Goal: Task Accomplishment & Management: Use online tool/utility

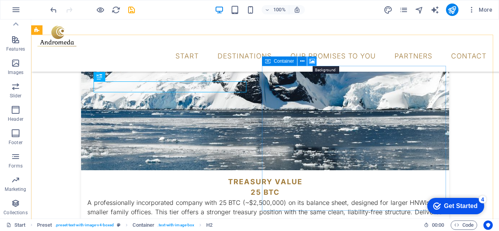
click at [312, 62] on icon at bounding box center [312, 61] width 6 height 8
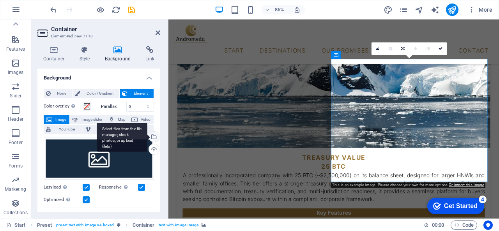
click at [153, 137] on div "Select files from the file manager, stock photos, or upload file(s)" at bounding box center [153, 138] width 12 height 12
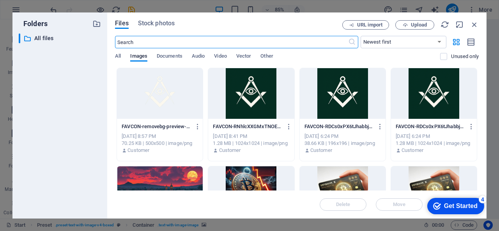
scroll to position [1845, 0]
drag, startPoint x: 477, startPoint y: 117, endPoint x: 478, endPoint y: 140, distance: 23.0
click at [478, 140] on div "Drop files here to upload them instantly FAVCON-removebg-preview-riZlEP75fPGlQp…" at bounding box center [297, 129] width 364 height 123
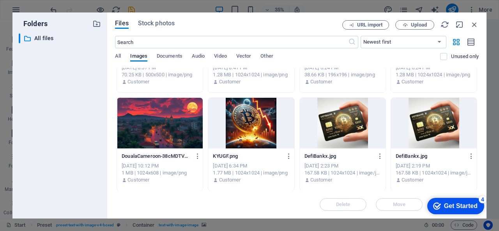
scroll to position [0, 0]
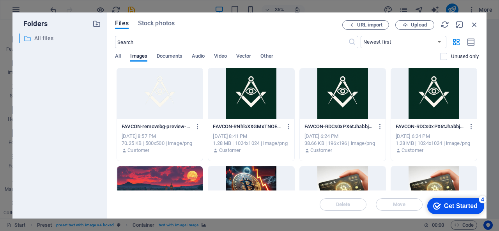
click at [40, 38] on p "All files" at bounding box center [60, 38] width 52 height 9
click at [119, 58] on span "All" at bounding box center [118, 56] width 6 height 11
click at [159, 25] on span "Stock photos" at bounding box center [156, 23] width 37 height 9
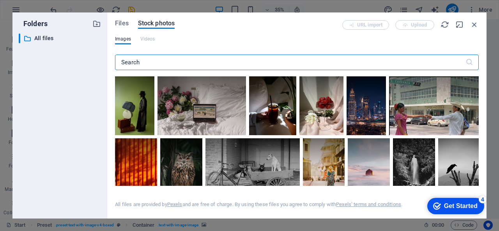
click at [151, 58] on input "text" at bounding box center [290, 63] width 350 height 16
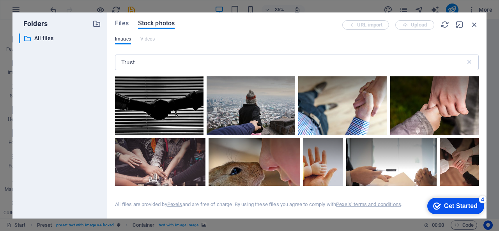
drag, startPoint x: 479, startPoint y: 83, endPoint x: 479, endPoint y: 95, distance: 12.1
click at [479, 95] on div "Files Stock photos URL import Upload Images Videos Trust ​ All files are provid…" at bounding box center [296, 115] width 379 height 206
drag, startPoint x: 476, startPoint y: 85, endPoint x: 476, endPoint y: 105, distance: 20.7
click at [476, 105] on div at bounding box center [434, 91] width 88 height 30
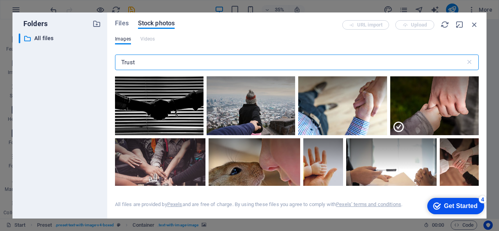
click at [143, 63] on input "Trust" at bounding box center [290, 63] width 350 height 16
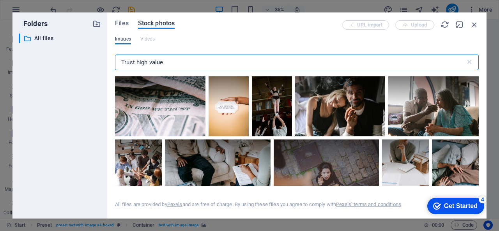
drag, startPoint x: 171, startPoint y: 64, endPoint x: 55, endPoint y: 55, distance: 117.2
click at [55, 55] on div "Folders ​ All files All files Files Stock photos URL import Upload Images Video…" at bounding box center [249, 115] width 474 height 206
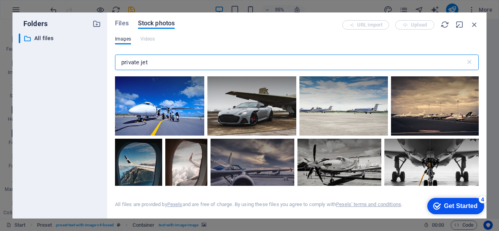
type input "private jet"
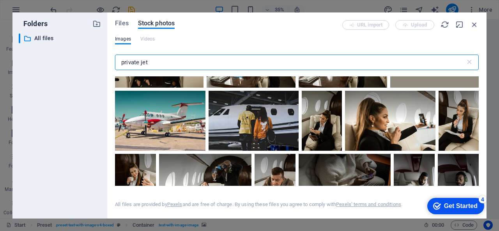
scroll to position [1439, 0]
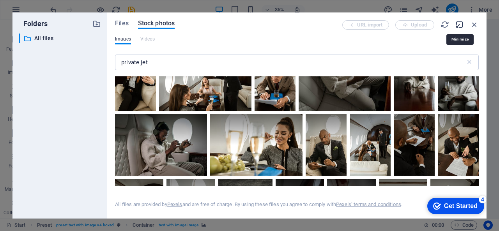
click at [458, 25] on icon "button" at bounding box center [459, 24] width 9 height 9
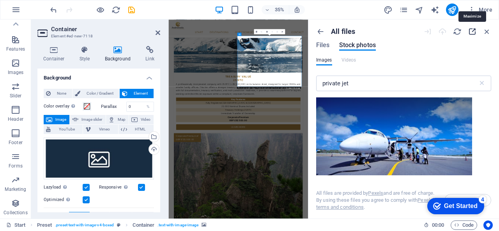
click at [470, 32] on icon "button" at bounding box center [472, 31] width 9 height 9
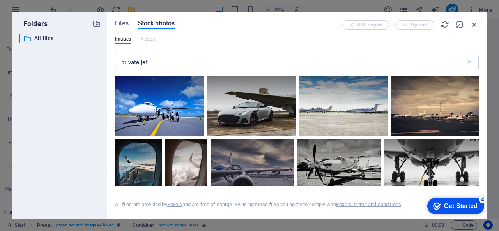
click at [329, 39] on div "Images Videos" at bounding box center [297, 43] width 364 height 15
click at [479, 81] on div "Files Stock photos URL import Upload Images Videos private jet ​ All files are …" at bounding box center [296, 115] width 379 height 206
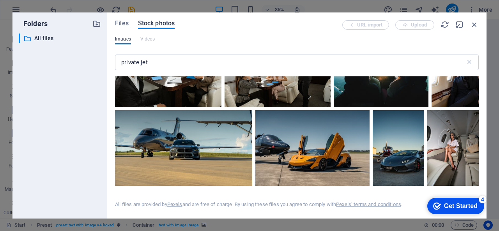
scroll to position [2260, 0]
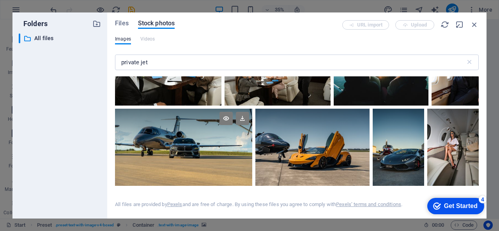
click at [185, 141] on div at bounding box center [183, 147] width 137 height 77
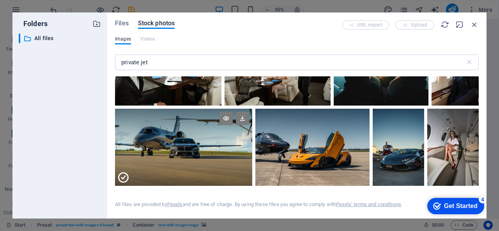
click at [185, 147] on div at bounding box center [183, 166] width 137 height 39
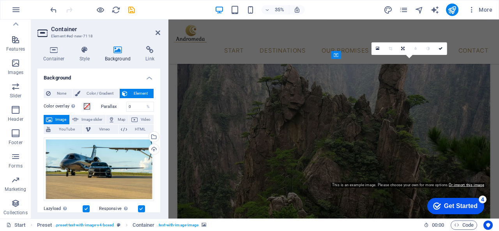
scroll to position [1532, 0]
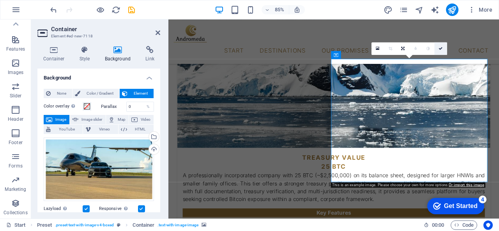
click at [441, 49] on icon at bounding box center [441, 49] width 4 height 4
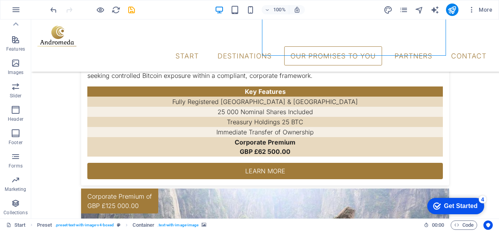
scroll to position [1731, 0]
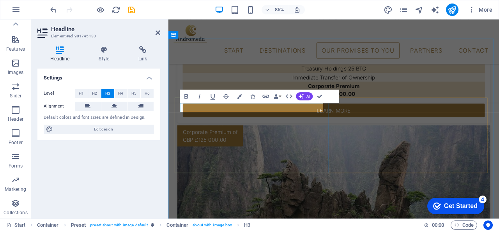
drag, startPoint x: 296, startPoint y: 125, endPoint x: 149, endPoint y: 116, distance: 146.9
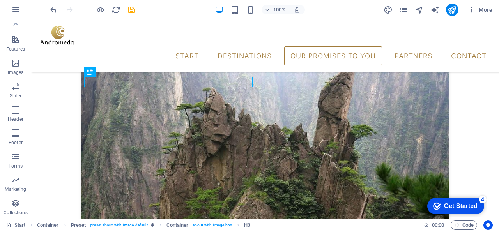
scroll to position [1869, 0]
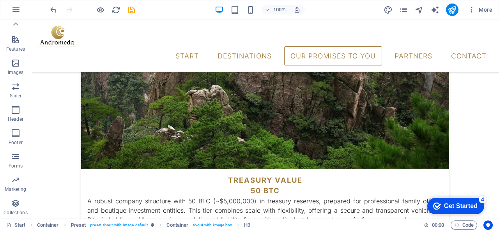
scroll to position [1998, 0]
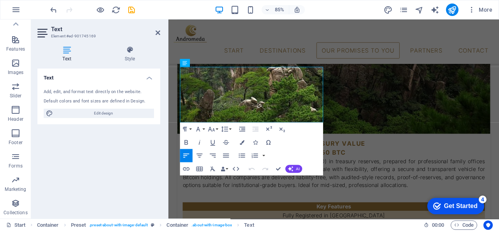
drag, startPoint x: 286, startPoint y: 136, endPoint x: 325, endPoint y: 82, distance: 66.4
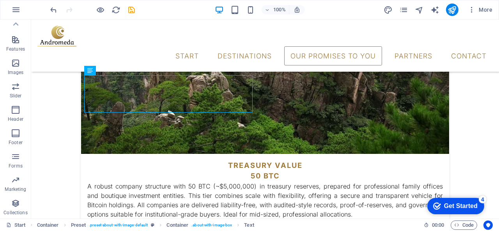
scroll to position [2089, 0]
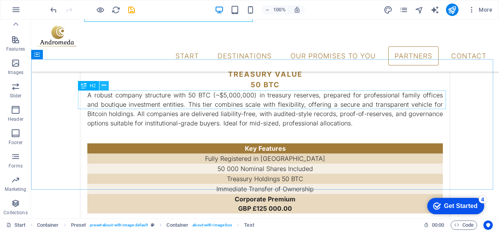
click at [102, 87] on icon at bounding box center [104, 85] width 4 height 8
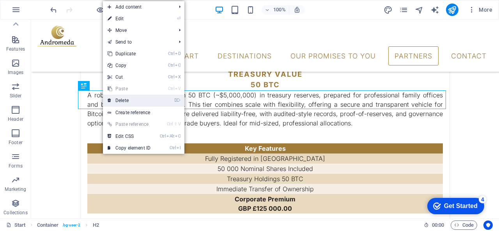
click at [129, 102] on link "⌦ Delete" at bounding box center [129, 101] width 52 height 12
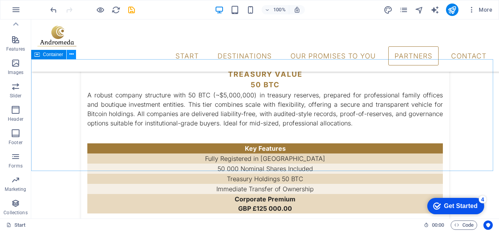
click at [70, 55] on icon at bounding box center [71, 54] width 4 height 8
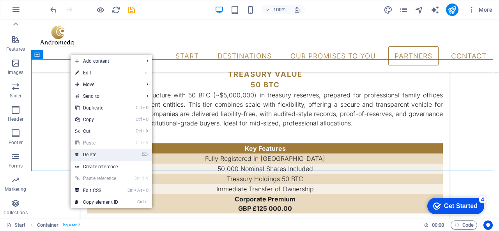
click at [103, 154] on link "⌦ Delete" at bounding box center [97, 155] width 52 height 12
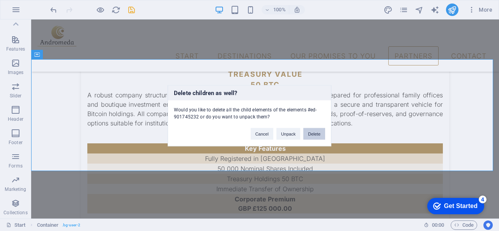
click at [316, 135] on button "Delete" at bounding box center [314, 134] width 22 height 12
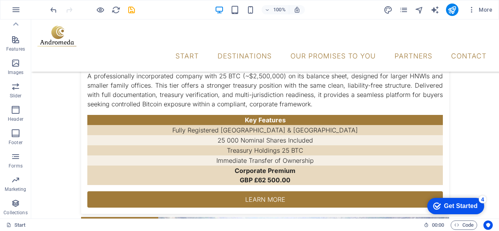
scroll to position [1655, 0]
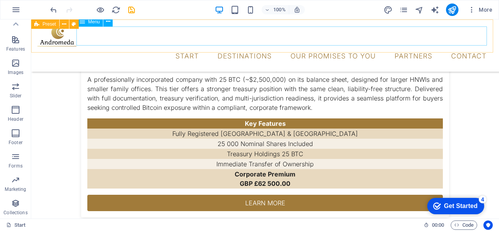
click at [407, 46] on nav "Start Destinations Monthly Specials All Destinations Our promises to you Partne…" at bounding box center [264, 55] width 455 height 19
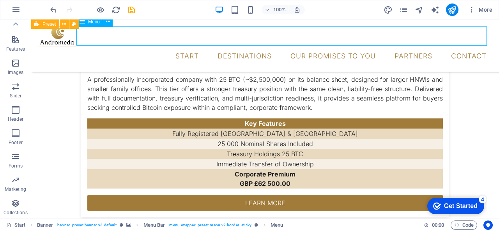
click at [407, 46] on nav "Start Destinations Monthly Specials All Destinations Our promises to you Partne…" at bounding box center [264, 55] width 455 height 19
select select "1"
select select
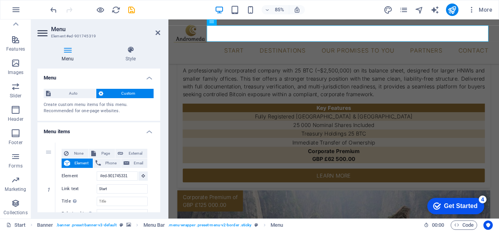
click at [64, 58] on h4 "Menu" at bounding box center [69, 54] width 64 height 16
drag, startPoint x: 158, startPoint y: 79, endPoint x: 159, endPoint y: 88, distance: 8.7
click at [159, 88] on div "Menu Auto Custom Create custom menu items for this menu. Recommended for one-pa…" at bounding box center [98, 141] width 123 height 144
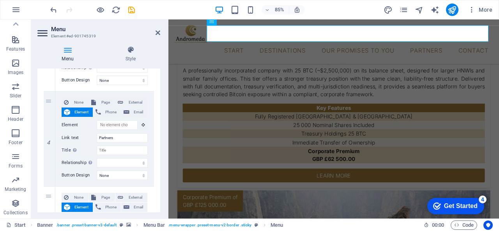
scroll to position [560, 0]
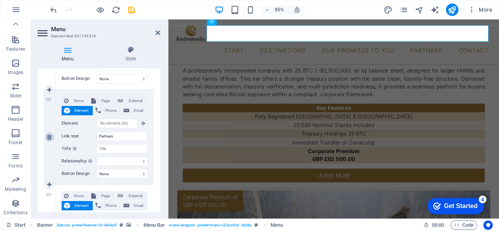
click at [49, 136] on icon at bounding box center [49, 136] width 4 height 5
select select
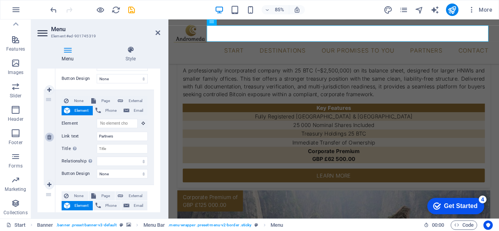
select select
type input "#ed-901745175"
type input "Contact"
select select
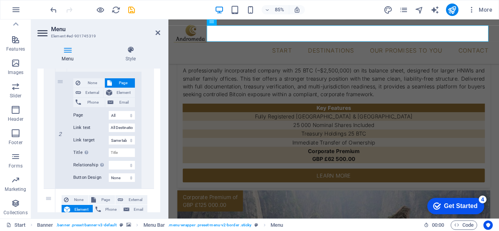
scroll to position [374, 0]
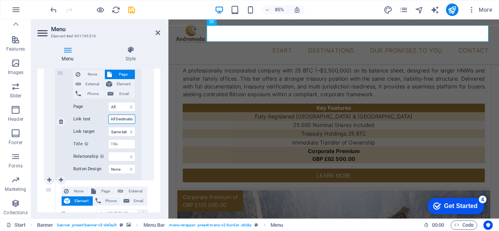
click at [129, 122] on input "All Destinations" at bounding box center [121, 119] width 27 height 9
type input "tions"
select select
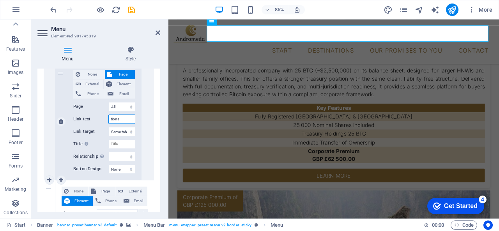
select select
type input "s"
select select
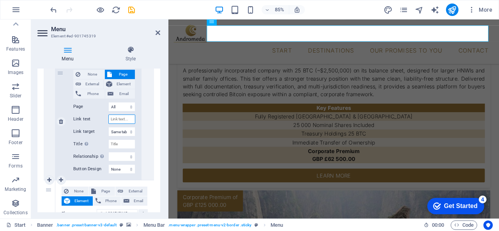
select select
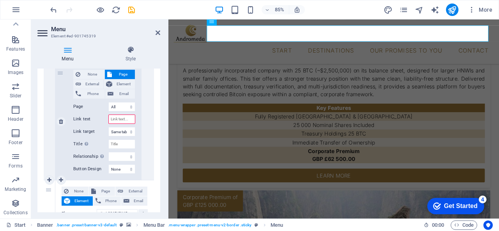
type input "p"
select select
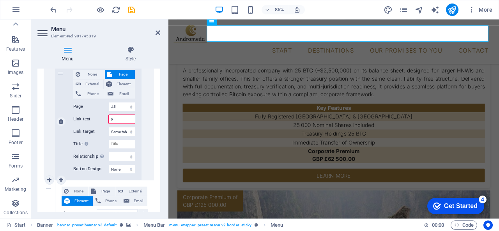
select select
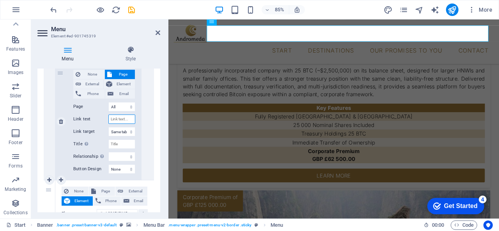
select select
type input "Products"
select select
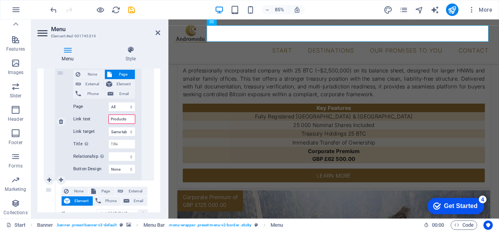
select select
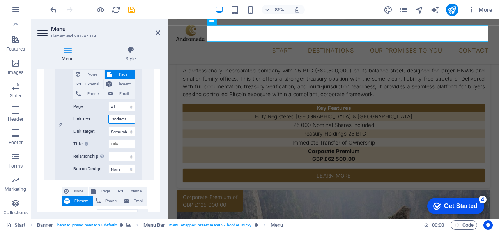
type input "Products"
click at [158, 33] on icon at bounding box center [157, 33] width 5 height 6
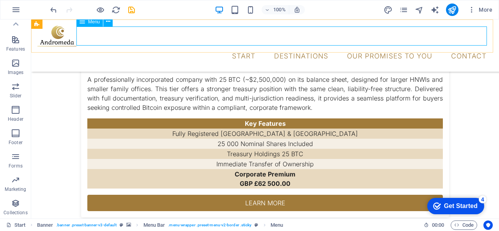
click at [240, 46] on nav "Start Destinations Monthly Specials Products Our promises to you Contact" at bounding box center [264, 55] width 455 height 19
click at [117, 6] on icon "reload" at bounding box center [115, 9] width 9 height 9
click at [133, 9] on icon "save" at bounding box center [131, 9] width 9 height 9
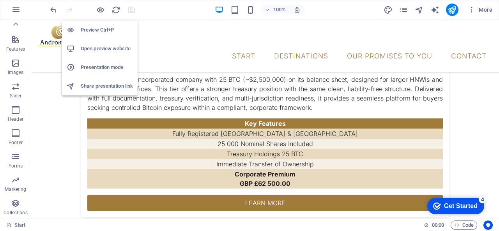
click at [94, 31] on h6 "Preview Ctrl+P" at bounding box center [107, 29] width 52 height 9
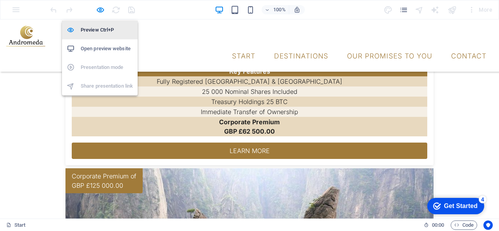
scroll to position [1604, 0]
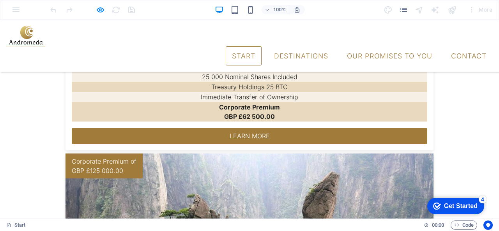
click at [238, 46] on link "Start" at bounding box center [244, 55] width 36 height 19
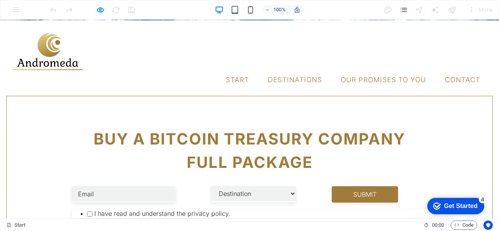
scroll to position [0, 0]
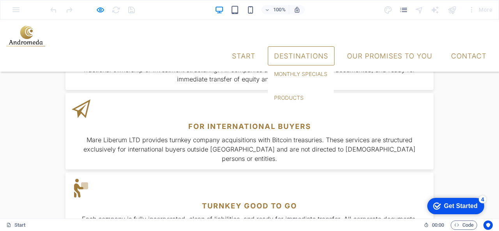
scroll to position [468, 0]
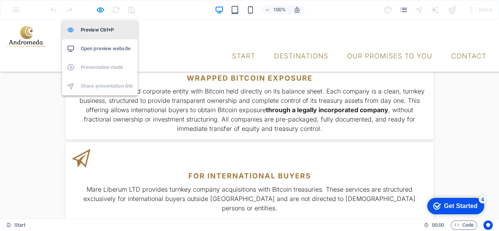
click at [101, 31] on h6 "Preview Ctrl+P" at bounding box center [107, 29] width 52 height 9
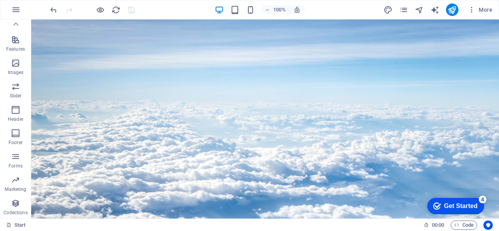
scroll to position [10, 0]
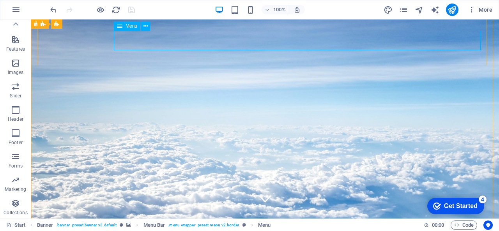
select select "1"
select select
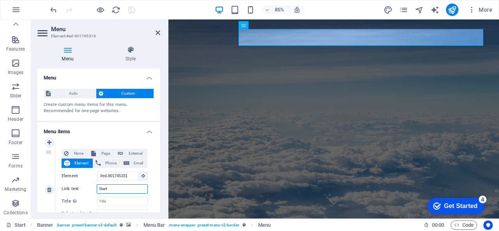
click at [108, 187] on input "Start" at bounding box center [122, 188] width 51 height 9
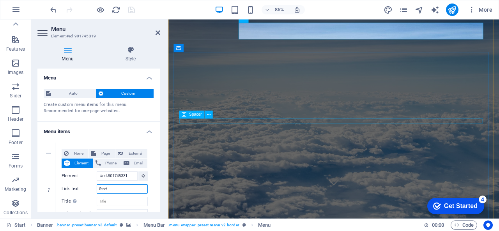
scroll to position [17, 0]
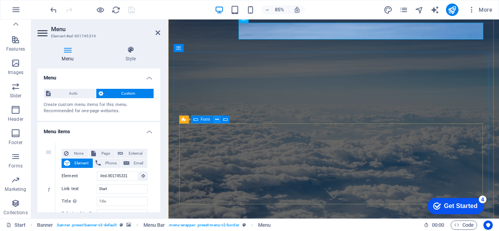
click at [216, 122] on icon at bounding box center [217, 119] width 4 height 7
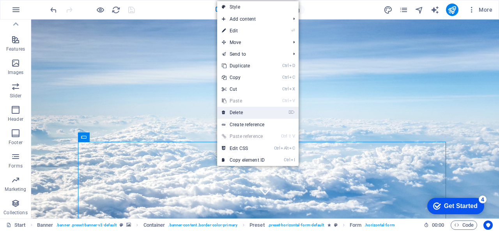
click at [242, 112] on link "⌦ Delete" at bounding box center [243, 113] width 52 height 12
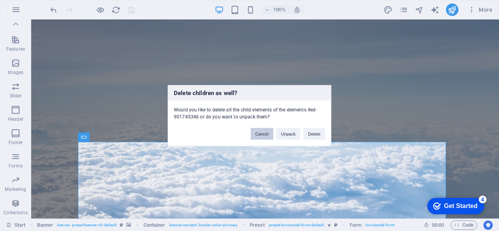
click at [263, 134] on button "Cancel" at bounding box center [262, 134] width 23 height 12
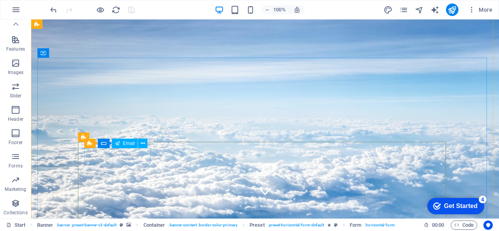
click div
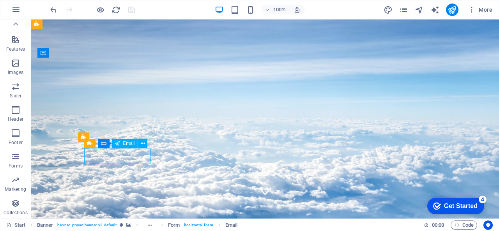
click div
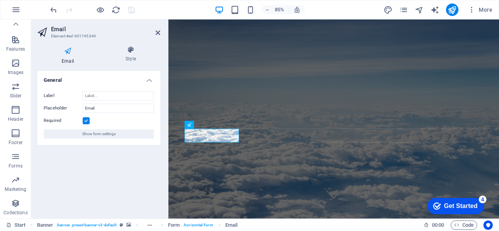
click at [161, 30] on aside "Email Element #ed-901745349 Email Style General Label Placeholder Email Require…" at bounding box center [99, 118] width 137 height 199
click at [160, 32] on icon at bounding box center [157, 33] width 5 height 6
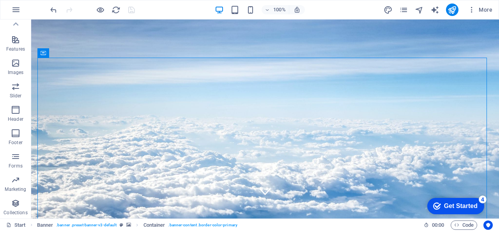
scroll to position [0, 0]
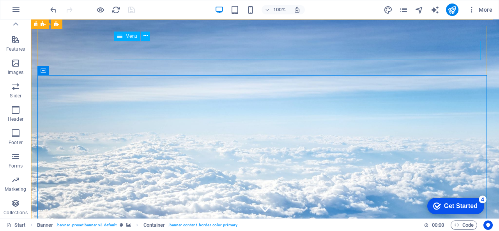
click at [130, 37] on span "Menu" at bounding box center [131, 36] width 12 height 5
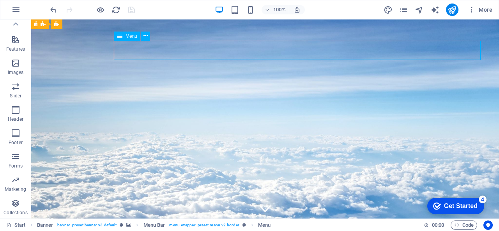
click at [130, 37] on span "Menu" at bounding box center [131, 36] width 12 height 5
select select "1"
select select
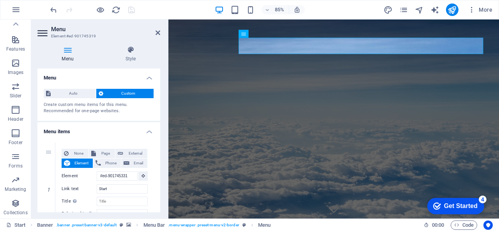
drag, startPoint x: 157, startPoint y: 91, endPoint x: 157, endPoint y: 107, distance: 16.0
click at [157, 107] on div "Auto Custom Create custom menu items for this menu. Recommended for one-page we…" at bounding box center [98, 102] width 123 height 38
drag, startPoint x: 158, startPoint y: 92, endPoint x: 157, endPoint y: 103, distance: 11.7
click at [157, 103] on div "Auto Custom Create custom menu items for this menu. Recommended for one-page we…" at bounding box center [98, 102] width 123 height 38
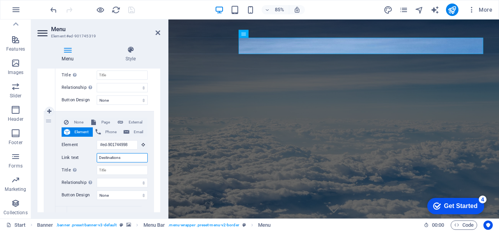
click at [127, 159] on input "Destinations" at bounding box center [122, 157] width 51 height 9
drag, startPoint x: 127, startPoint y: 159, endPoint x: 65, endPoint y: 145, distance: 63.4
click at [65, 145] on div "None Page External Element Phone Email Page Start All Destinations Legal Notice…" at bounding box center [105, 153] width 86 height 70
type input "P"
select select
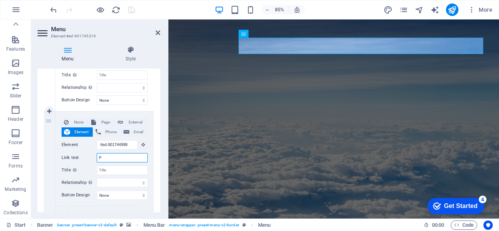
select select
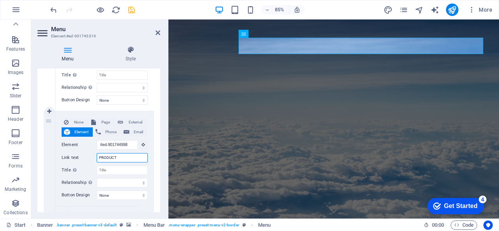
type input "PRODUCTS"
select select
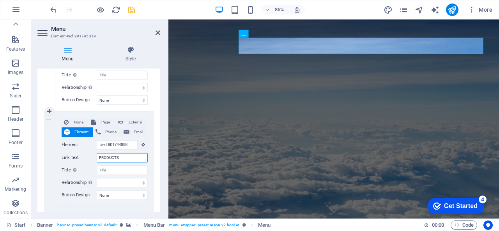
select select
type input "PRODUCTS"
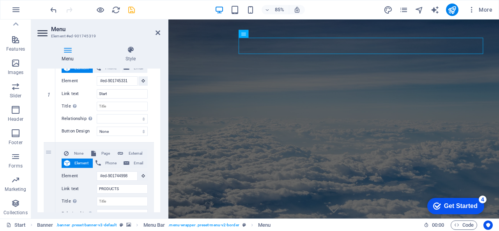
scroll to position [83, 0]
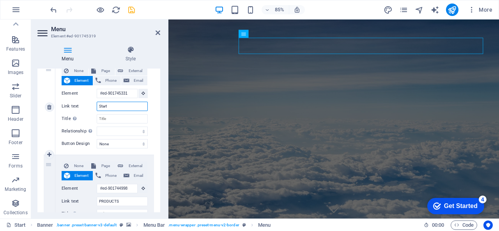
click at [113, 104] on input "Start" at bounding box center [122, 106] width 51 height 9
drag, startPoint x: 113, startPoint y: 104, endPoint x: 71, endPoint y: 102, distance: 42.9
click at [71, 102] on div "Link text Start" at bounding box center [105, 106] width 86 height 9
type input "START"
select select
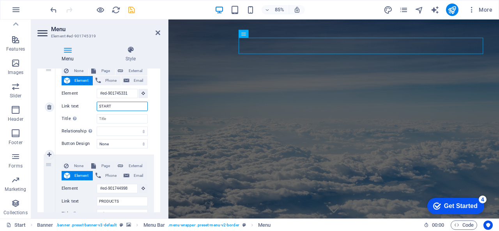
select select
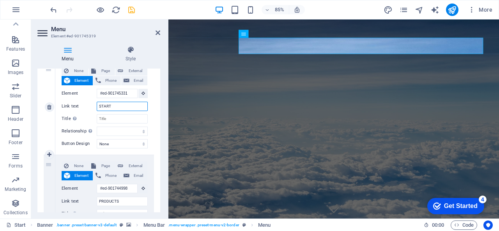
type input "START"
click at [128, 8] on icon "save" at bounding box center [131, 9] width 9 height 9
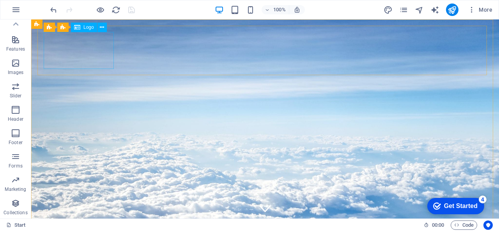
click at [81, 28] on div "Logo" at bounding box center [84, 27] width 26 height 9
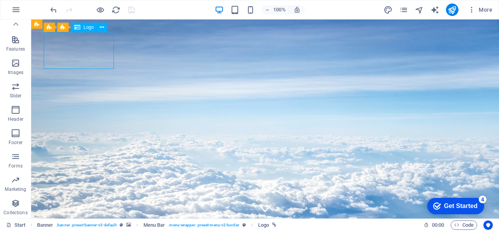
click at [77, 28] on icon at bounding box center [77, 27] width 6 height 9
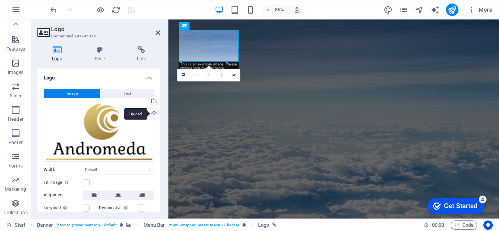
click at [150, 112] on div "Upload" at bounding box center [153, 114] width 12 height 12
click at [228, 27] on icon at bounding box center [229, 26] width 4 height 7
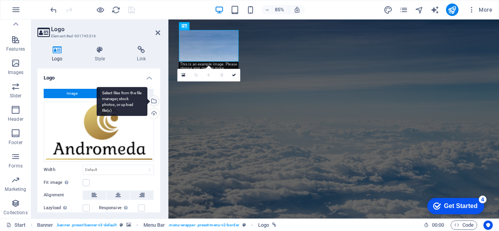
click at [153, 98] on div "Select files from the file manager, stock photos, or upload file(s)" at bounding box center [153, 102] width 12 height 12
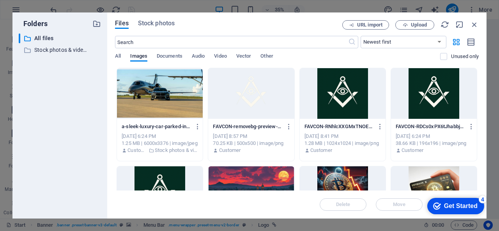
click at [341, 98] on div at bounding box center [343, 93] width 86 height 51
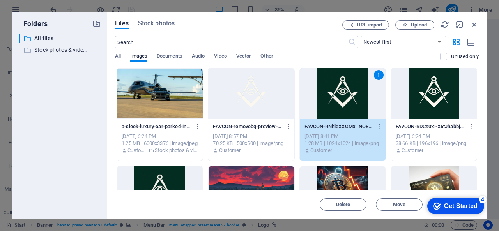
click at [341, 98] on div "1" at bounding box center [343, 93] width 86 height 51
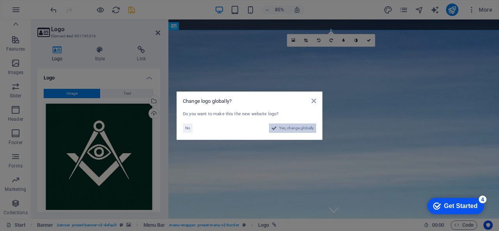
click at [293, 129] on span "Yes, change globally" at bounding box center [296, 128] width 35 height 9
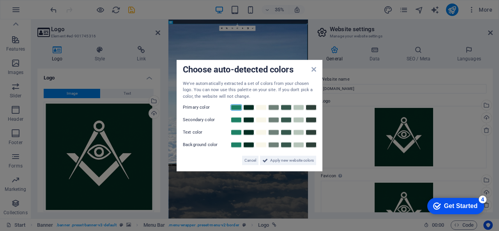
click at [233, 108] on link at bounding box center [236, 107] width 12 height 6
click at [289, 161] on span "Apply new website colors" at bounding box center [292, 160] width 44 height 9
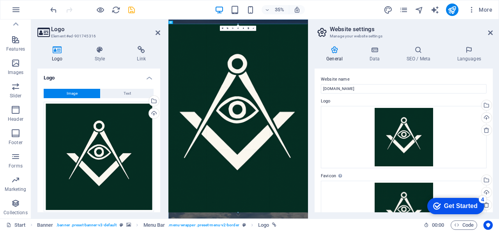
drag, startPoint x: 307, startPoint y: 164, endPoint x: 202, endPoint y: 14, distance: 182.4
select select "px"
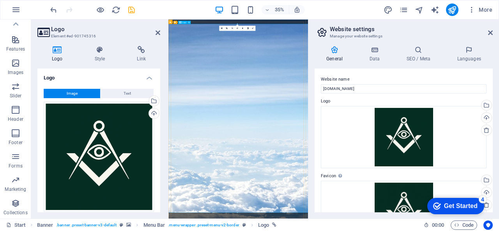
drag, startPoint x: 468, startPoint y: 232, endPoint x: 448, endPoint y: 180, distance: 55.7
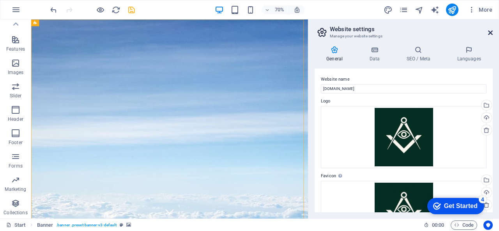
click at [490, 32] on icon at bounding box center [490, 33] width 5 height 6
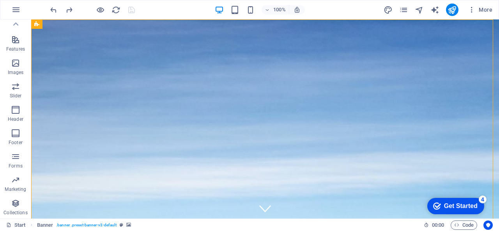
click at [466, 64] on div at bounding box center [261, 205] width 449 height 359
drag, startPoint x: 496, startPoint y: 36, endPoint x: 496, endPoint y: 78, distance: 41.3
click at [496, 78] on div "Drag here to replace the existing content. Press “Ctrl” if you want to create a…" at bounding box center [265, 118] width 468 height 199
click at [466, 105] on div at bounding box center [261, 205] width 449 height 359
click at [309, 73] on div at bounding box center [262, 195] width 382 height 327
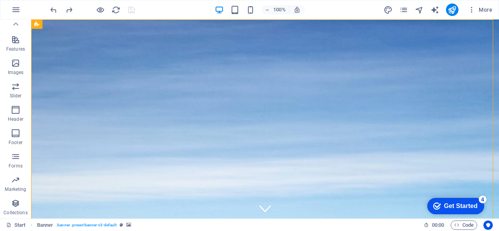
click at [309, 73] on div at bounding box center [262, 195] width 382 height 327
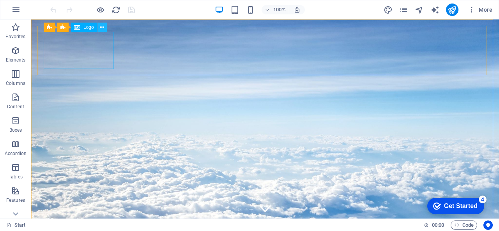
click at [101, 28] on icon at bounding box center [102, 27] width 4 height 8
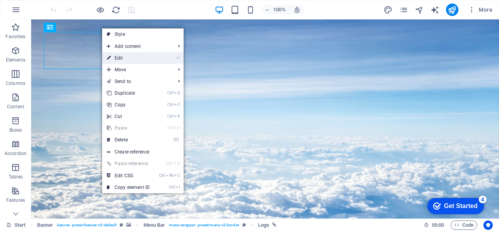
click at [142, 58] on link "⏎ Edit" at bounding box center [128, 58] width 52 height 12
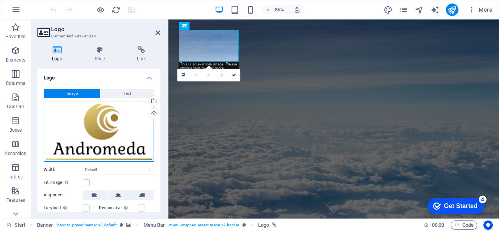
click at [107, 120] on div "Drag files here, click to choose files or select files from Files or our free s…" at bounding box center [99, 132] width 110 height 60
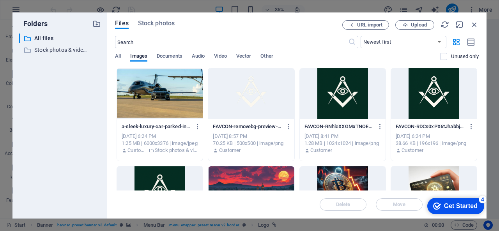
click at [245, 92] on div at bounding box center [251, 93] width 86 height 51
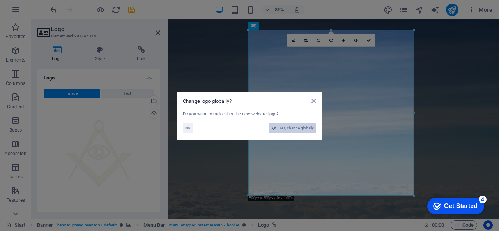
click at [293, 127] on span "Yes, change globally" at bounding box center [296, 128] width 35 height 9
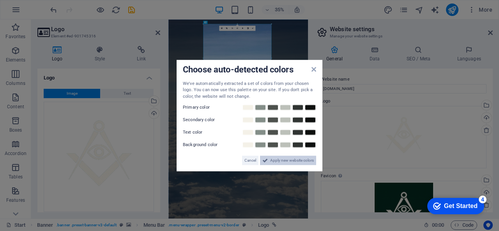
click at [298, 157] on span "Apply new website colors" at bounding box center [292, 160] width 44 height 9
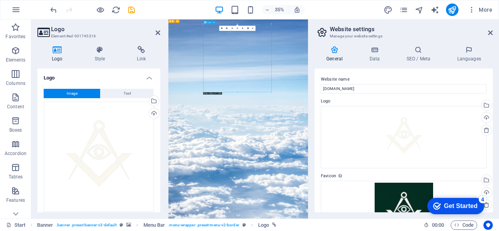
drag, startPoint x: 417, startPoint y: 191, endPoint x: 311, endPoint y: 171, distance: 107.4
drag, startPoint x: 464, startPoint y: 224, endPoint x: 383, endPoint y: 138, distance: 118.3
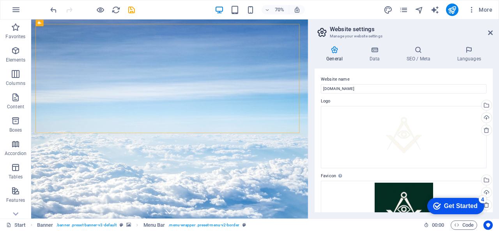
drag, startPoint x: 186, startPoint y: 81, endPoint x: 85, endPoint y: 42, distance: 108.8
click at [85, 42] on div "Drag here to replace the existing content. Press “Ctrl” if you want to create a…" at bounding box center [169, 118] width 277 height 199
click at [260, 76] on div at bounding box center [167, 78] width 264 height 109
click at [304, 62] on div "Drag here to replace the existing content. Press “Ctrl” if you want to create a…" at bounding box center [169, 118] width 277 height 199
click at [173, 78] on div at bounding box center [167, 71] width 87 height 87
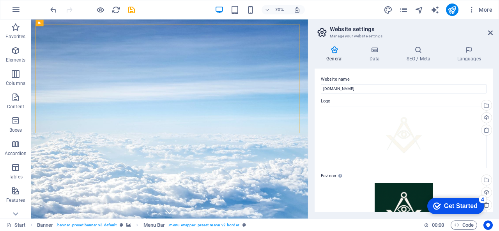
click at [173, 78] on div at bounding box center [167, 71] width 87 height 87
click at [130, 10] on icon "save" at bounding box center [131, 9] width 9 height 9
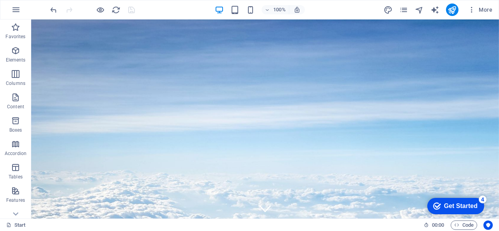
click at [397, 48] on div at bounding box center [261, 94] width 449 height 136
click at [496, 32] on div "Drag here to replace the existing content. Press “Ctrl” if you want to create a…" at bounding box center [265, 118] width 468 height 199
click at [493, 34] on div "Drag here to replace the existing content. Press “Ctrl” if you want to create a…" at bounding box center [265, 118] width 468 height 199
click at [411, 52] on div at bounding box center [261, 94] width 449 height 136
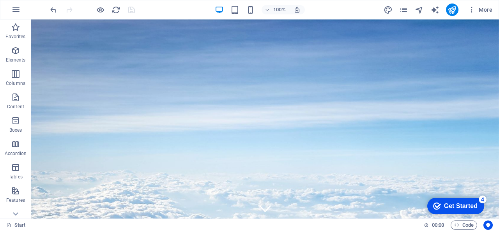
click at [411, 52] on div at bounding box center [261, 94] width 449 height 136
click at [115, 11] on icon "reload" at bounding box center [115, 9] width 9 height 9
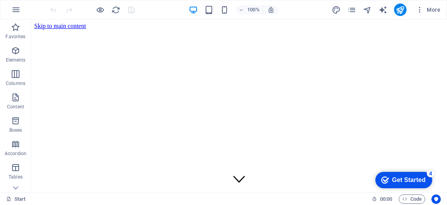
click at [337, 85] on div at bounding box center [239, 105] width 416 height 173
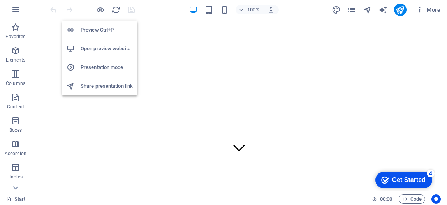
click at [99, 27] on h6 "Preview Ctrl+P" at bounding box center [107, 29] width 52 height 9
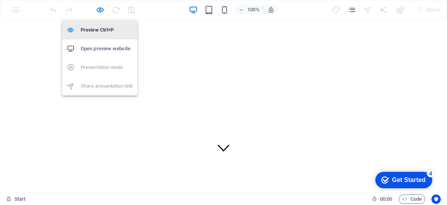
click at [100, 33] on h6 "Preview Ctrl+P" at bounding box center [107, 29] width 52 height 9
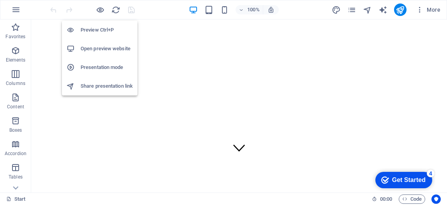
click at [95, 32] on h6 "Preview Ctrl+P" at bounding box center [107, 29] width 52 height 9
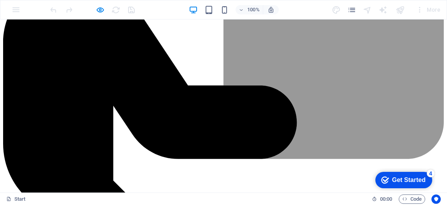
scroll to position [2308, 0]
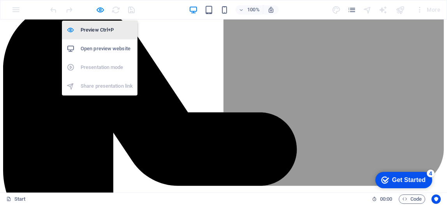
click at [99, 25] on li "Preview Ctrl+P" at bounding box center [100, 30] width 76 height 19
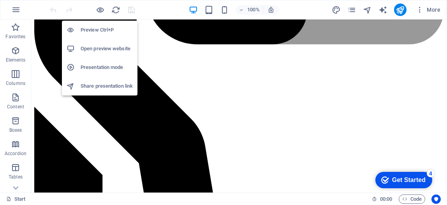
scroll to position [2359, 0]
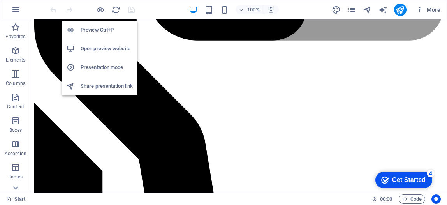
click at [96, 32] on h6 "Preview Ctrl+P" at bounding box center [107, 29] width 52 height 9
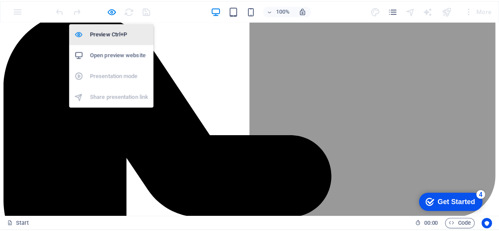
scroll to position [2308, 0]
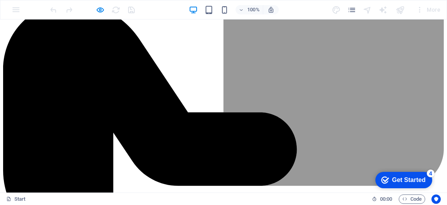
click at [102, 14] on span at bounding box center [99, 9] width 9 height 9
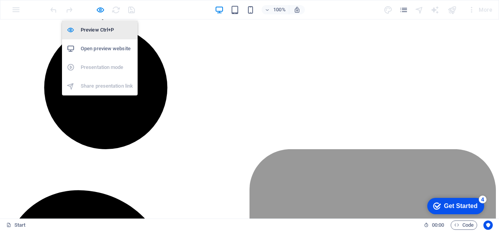
click at [92, 31] on h6 "Preview Ctrl+P" at bounding box center [107, 29] width 52 height 9
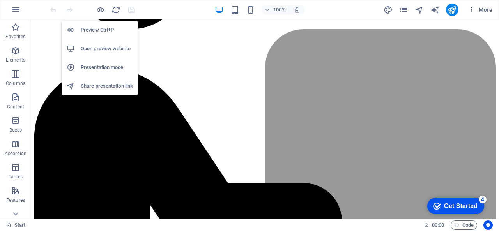
scroll to position [2359, 0]
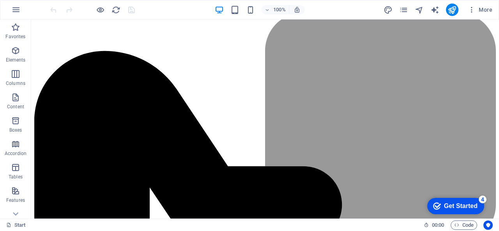
click at [16, 10] on icon "button" at bounding box center [15, 9] width 9 height 9
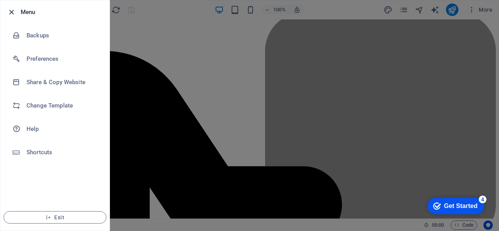
click at [12, 16] on icon "button" at bounding box center [11, 12] width 9 height 9
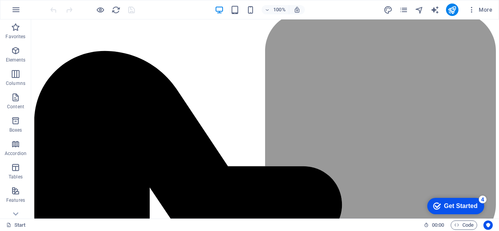
click at [420, 9] on icon "navigator" at bounding box center [419, 9] width 9 height 9
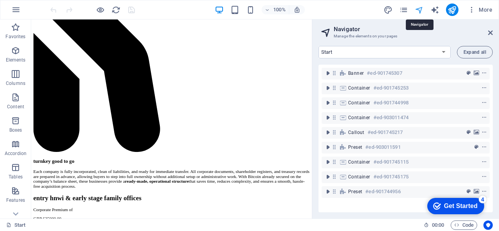
scroll to position [2284, 0]
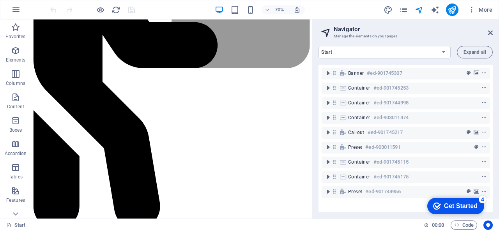
click at [491, 34] on icon at bounding box center [490, 33] width 5 height 6
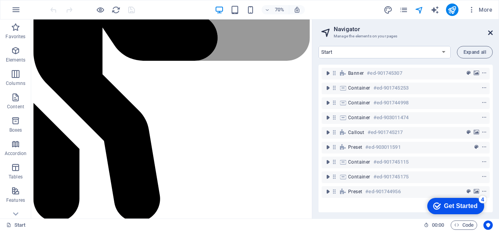
scroll to position [2359, 0]
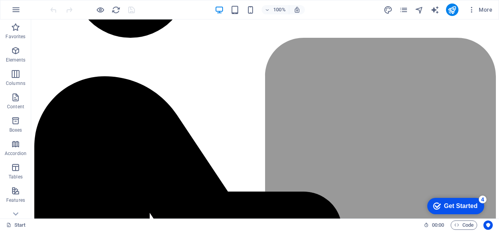
click at [476, 200] on div "checkmark Get Started 4" at bounding box center [455, 206] width 57 height 16
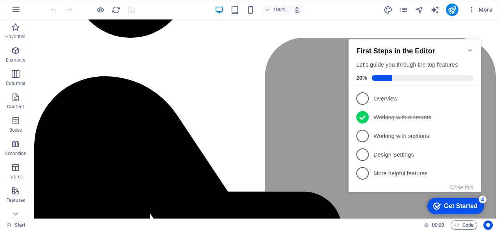
click at [476, 200] on div "checkmark Get Started 4" at bounding box center [455, 206] width 57 height 16
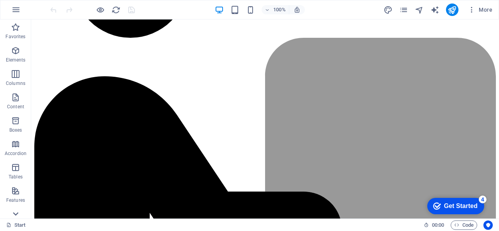
click at [18, 30] on icon at bounding box center [15, 24] width 11 height 11
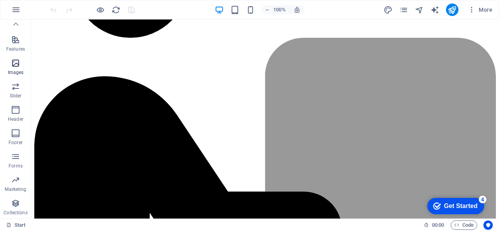
click at [18, 63] on icon "button" at bounding box center [15, 62] width 9 height 9
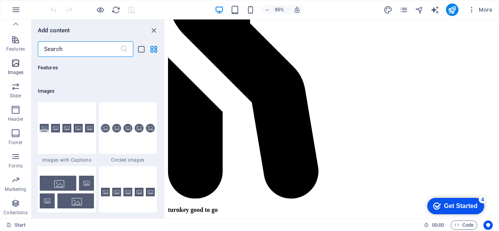
scroll to position [3952, 0]
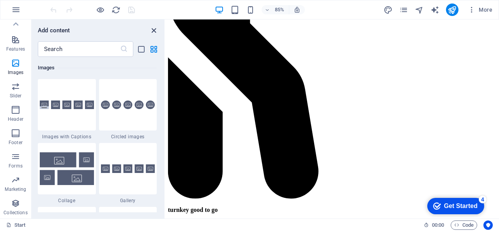
click at [151, 30] on icon "close panel" at bounding box center [153, 30] width 9 height 9
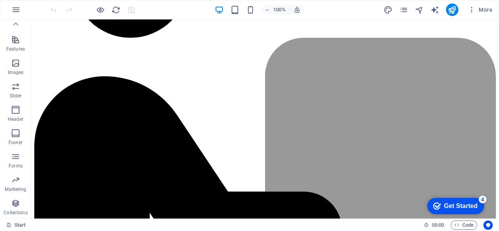
drag, startPoint x: 494, startPoint y: 203, endPoint x: 489, endPoint y: 18, distance: 185.2
click at [489, 19] on section "Favorites Elements Columns Content Boxes Accordion Tables Features Images Slide…" at bounding box center [249, 118] width 499 height 199
